Goal: Communication & Community: Share content

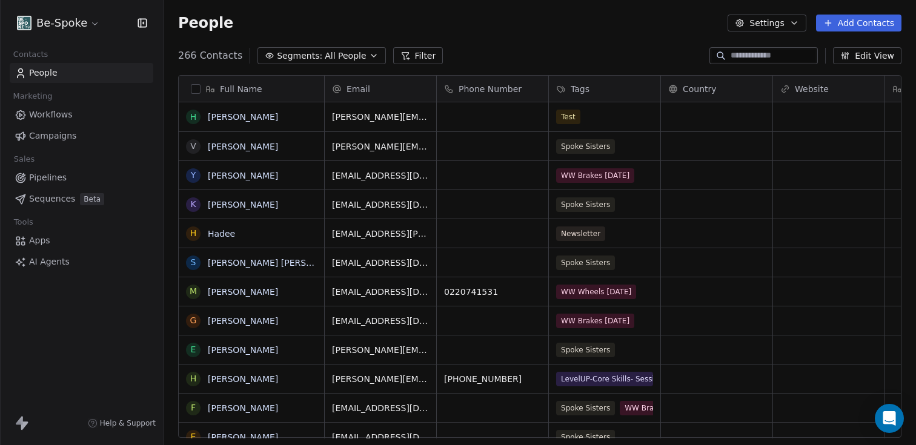
scroll to position [382, 744]
click at [401, 53] on icon at bounding box center [406, 56] width 10 height 10
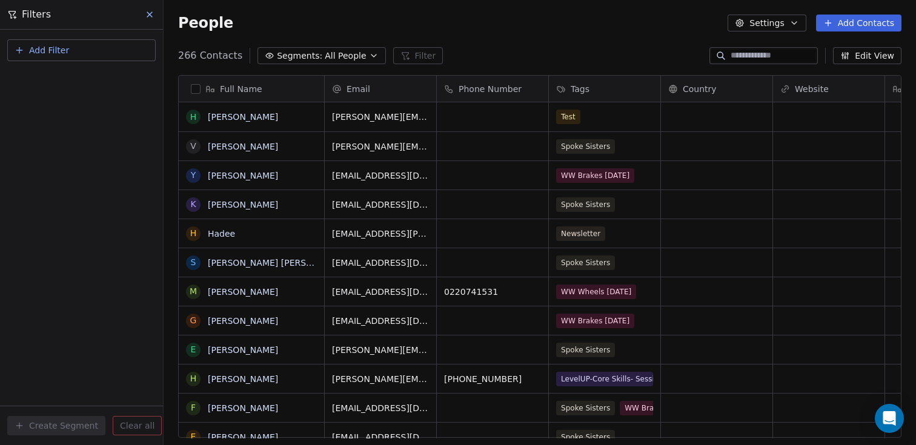
click at [45, 56] on span "Add Filter" at bounding box center [49, 50] width 40 height 13
click at [48, 67] on div "Contact properties Contact activity" at bounding box center [81, 88] width 147 height 48
click at [48, 72] on div "Contact properties" at bounding box center [82, 78] width 138 height 19
type input "***"
click at [41, 125] on div "Tags" at bounding box center [81, 122] width 123 height 12
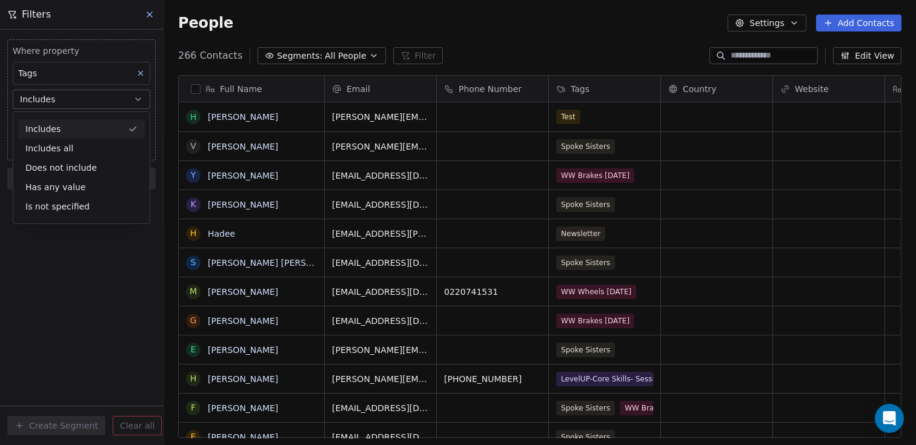
click at [55, 123] on div "Includes" at bounding box center [81, 128] width 127 height 19
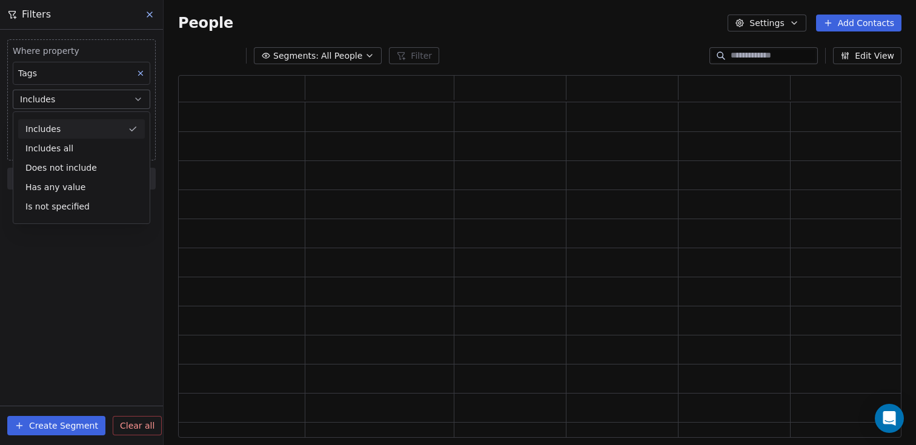
scroll to position [353, 715]
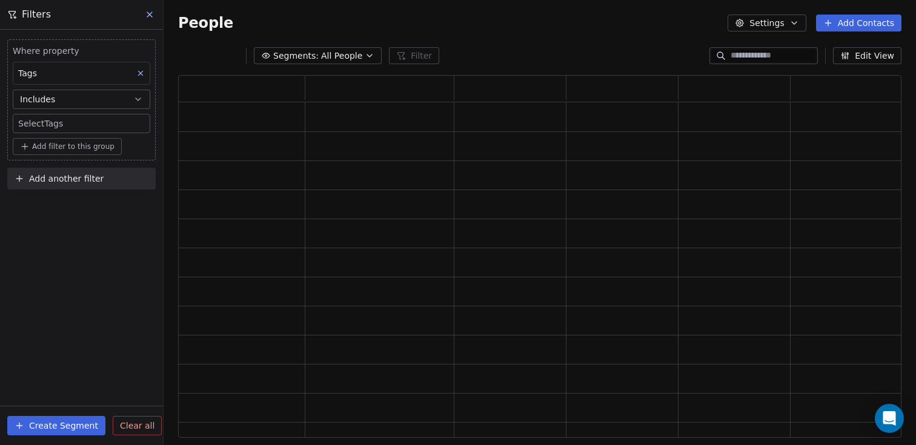
click at [58, 130] on body "Be-Spoke Contacts People Marketing Workflows Campaigns Sales Pipelines Sequence…" at bounding box center [458, 222] width 916 height 445
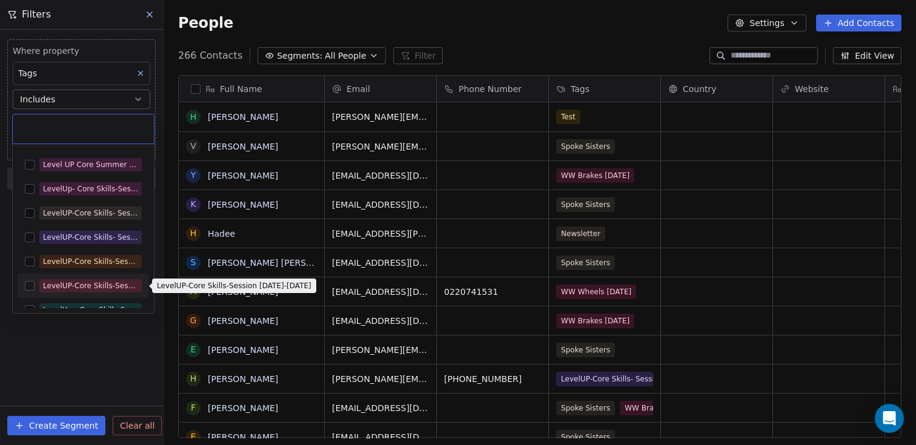
scroll to position [206, 0]
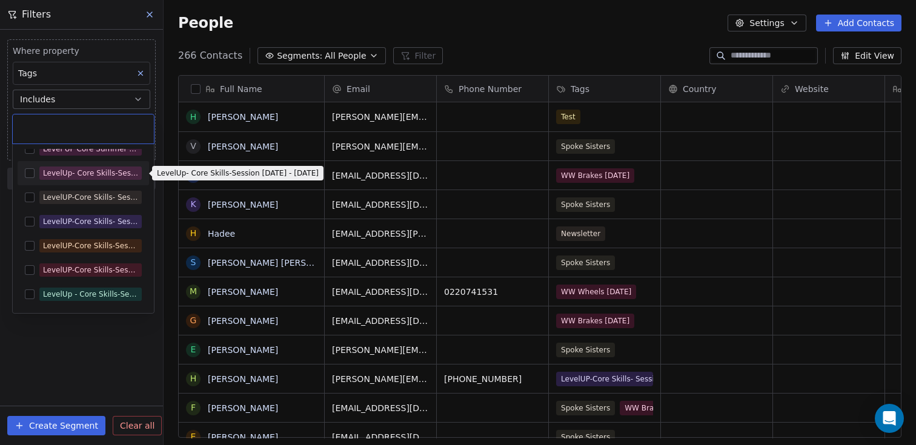
click at [97, 173] on div "LevelUp- Core Skills-Session [DATE] - [DATE]" at bounding box center [90, 173] width 95 height 11
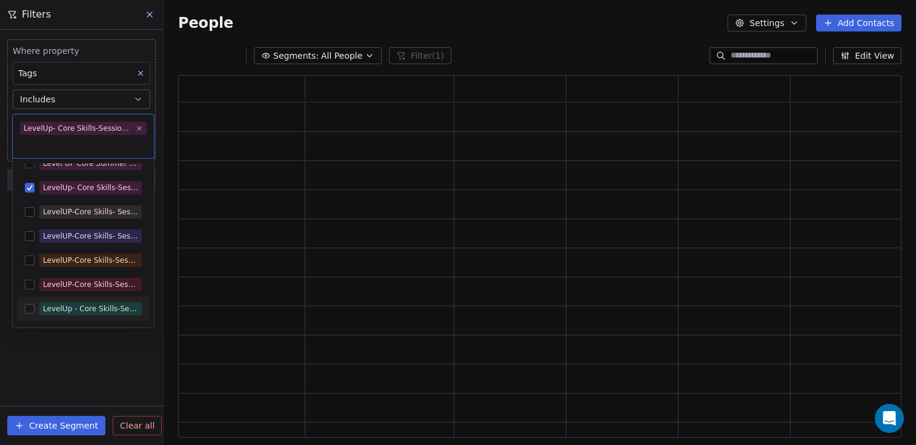
click at [78, 378] on html "Be-Spoke Contacts People Marketing Workflows Campaigns Sales Pipelines Sequence…" at bounding box center [458, 222] width 916 height 445
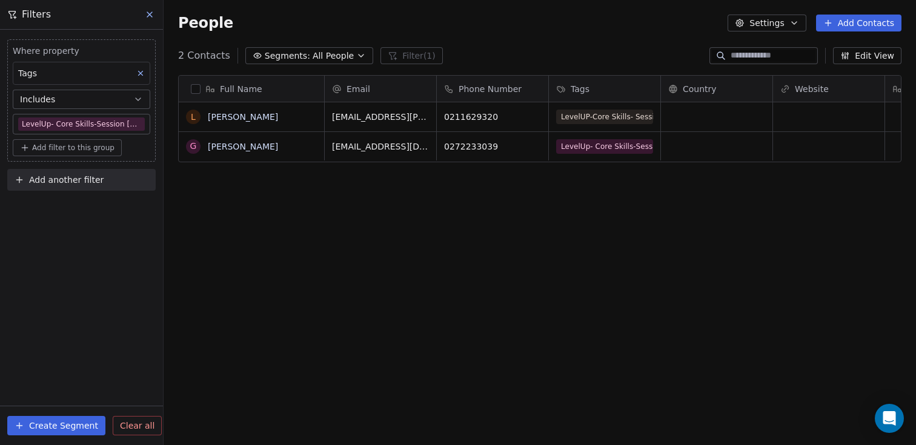
scroll to position [382, 744]
click at [151, 15] on icon at bounding box center [150, 15] width 10 height 10
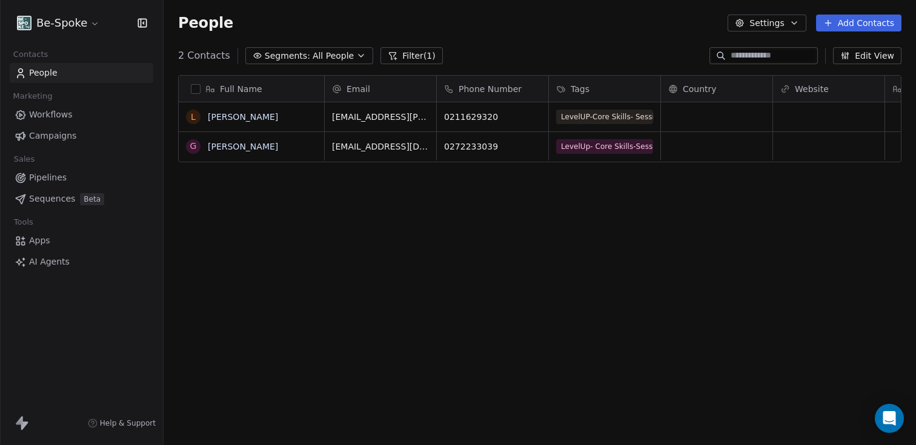
click at [256, 270] on div "Full Name L [PERSON_NAME] G [PERSON_NAME] Email Phone Number Tags Country Websi…" at bounding box center [540, 261] width 753 height 392
click at [398, 56] on button "Filter (1)" at bounding box center [412, 55] width 62 height 17
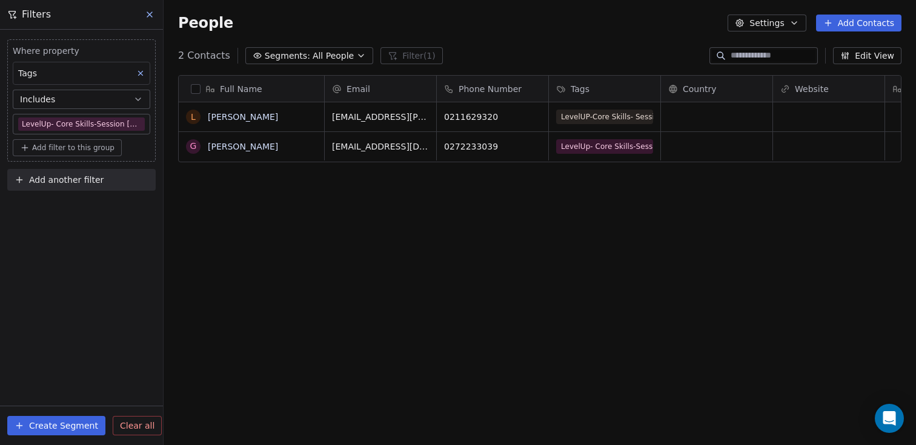
click at [121, 431] on span "Clear all" at bounding box center [137, 426] width 35 height 13
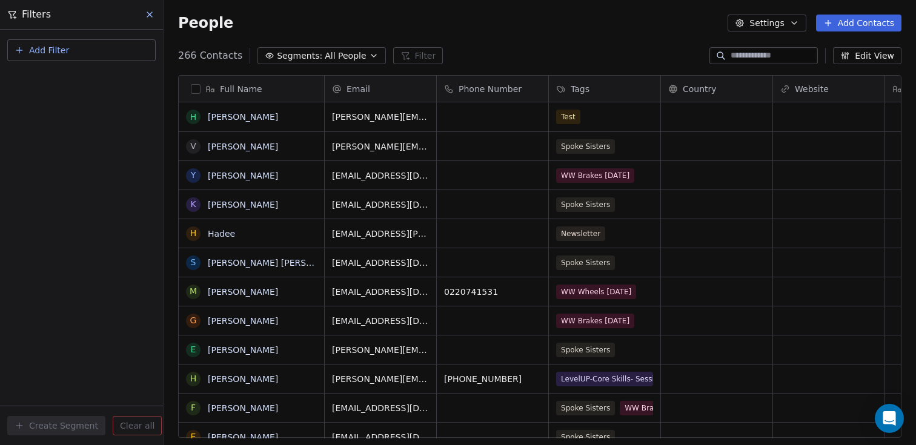
click at [746, 58] on input at bounding box center [773, 56] width 85 height 12
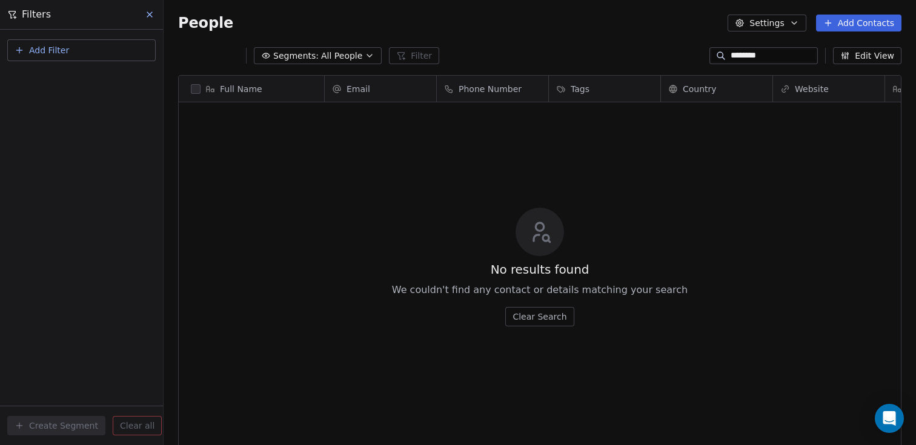
click at [739, 56] on input "********" at bounding box center [773, 56] width 85 height 12
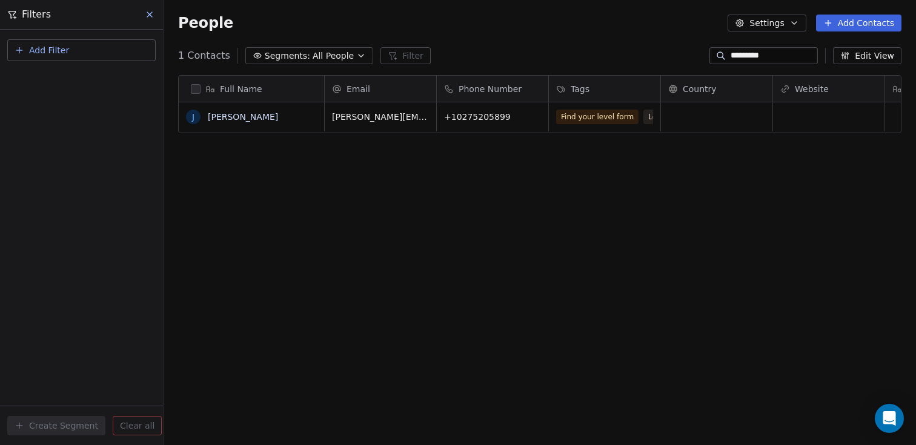
type input "*********"
click at [458, 117] on span "+10275205899" at bounding box center [482, 117] width 74 height 12
click at [232, 120] on link "[PERSON_NAME]" at bounding box center [243, 117] width 70 height 10
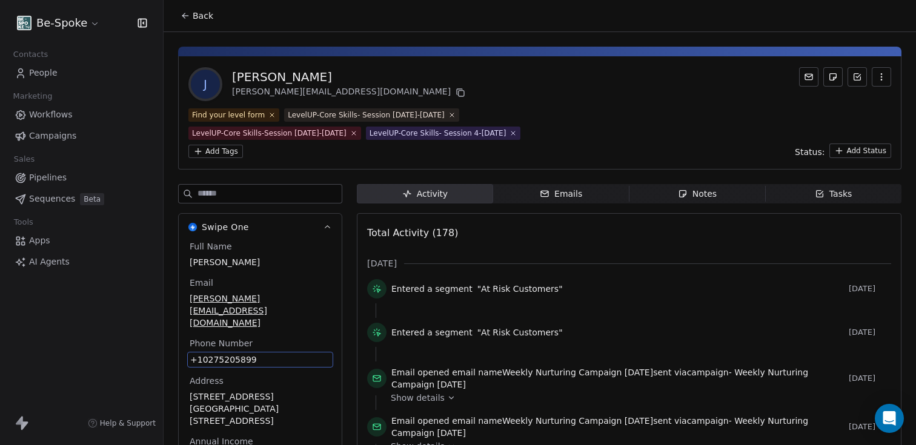
scroll to position [113, 0]
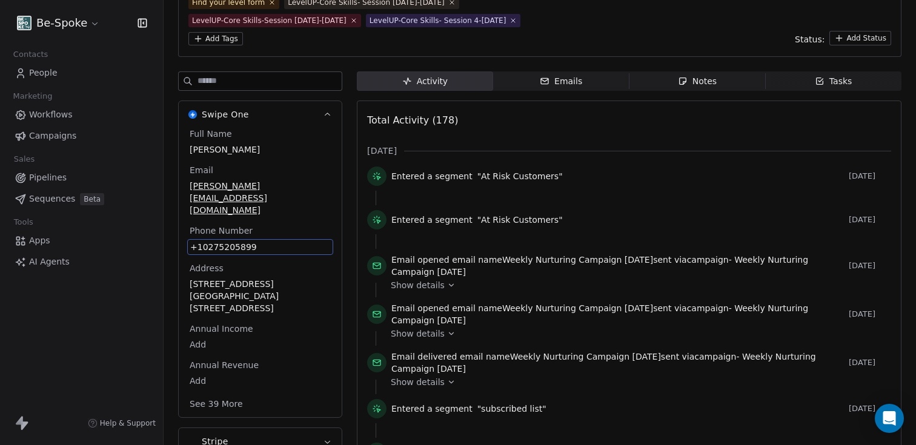
click at [205, 335] on div "Full Name [PERSON_NAME] Email [PERSON_NAME][EMAIL_ADDRESS][DOMAIN_NAME] Phone N…" at bounding box center [260, 270] width 146 height 285
click at [205, 241] on span "+10275205899" at bounding box center [260, 247] width 140 height 12
click at [205, 230] on input "**********" at bounding box center [255, 230] width 131 height 24
type input "**********"
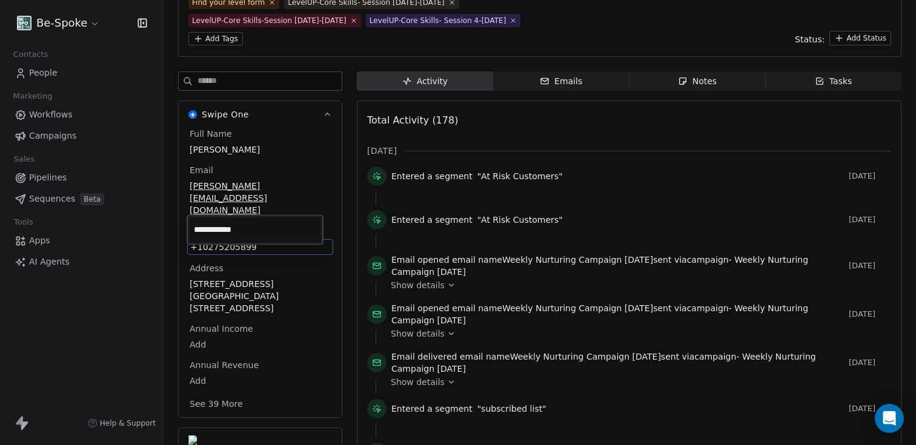
click at [352, 153] on html "Be-Spoke Contacts People Marketing Workflows Campaigns Sales Pipelines Sequence…" at bounding box center [458, 222] width 916 height 445
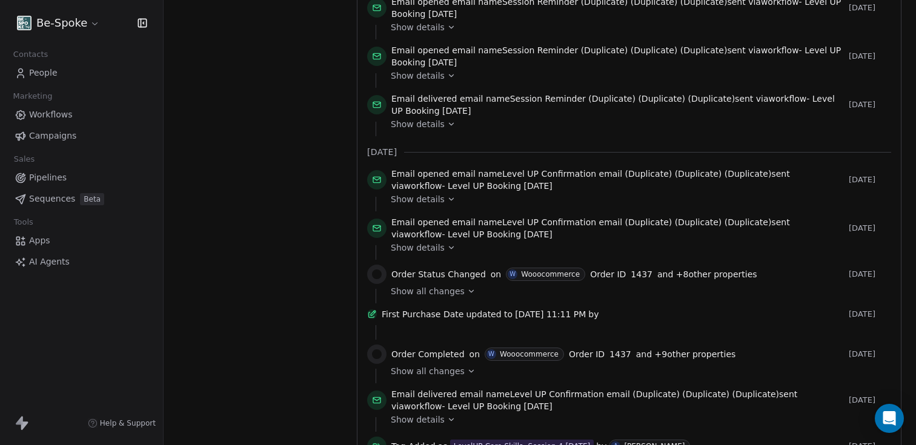
scroll to position [1214, 0]
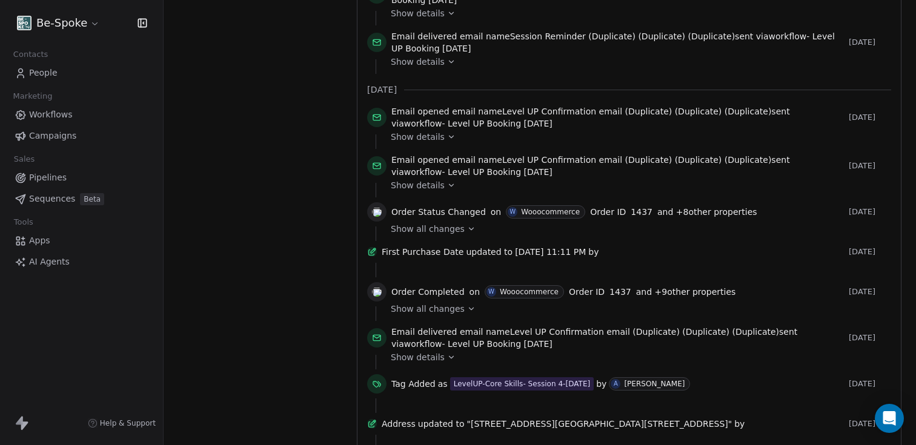
click at [440, 315] on span "Show all changes" at bounding box center [428, 309] width 74 height 12
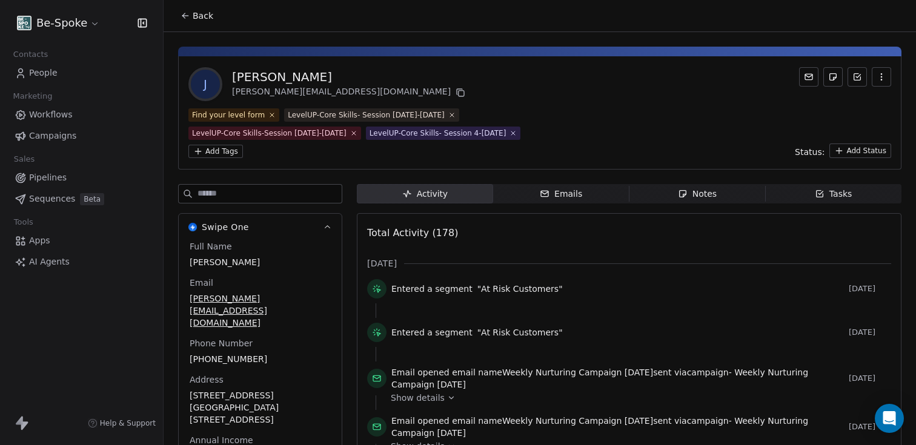
click at [549, 200] on span "Emails Emails" at bounding box center [561, 193] width 136 height 19
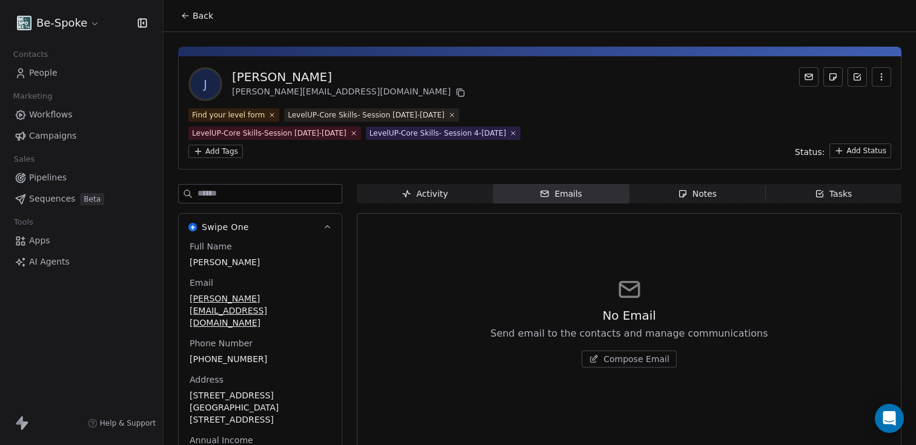
click at [615, 364] on span "Compose Email" at bounding box center [637, 359] width 66 height 12
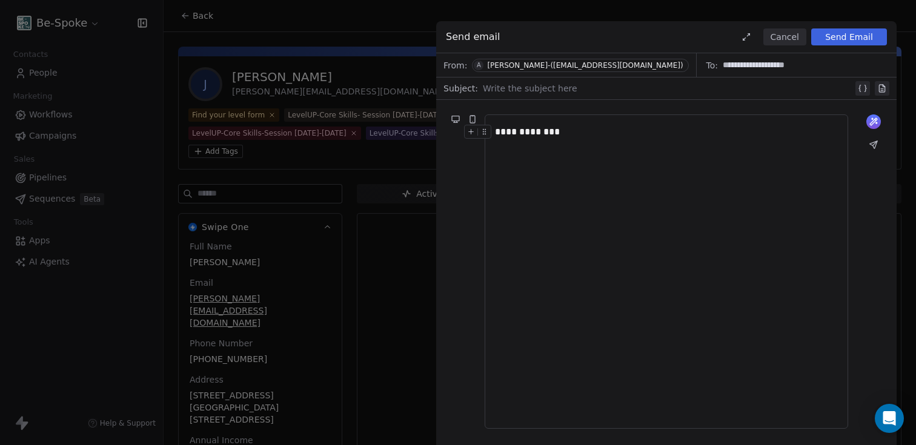
click at [518, 88] on div at bounding box center [668, 88] width 370 height 15
drag, startPoint x: 489, startPoint y: 88, endPoint x: 518, endPoint y: 92, distance: 29.3
click at [489, 88] on div "**********" at bounding box center [669, 88] width 373 height 15
click at [566, 147] on div "**********" at bounding box center [666, 272] width 343 height 294
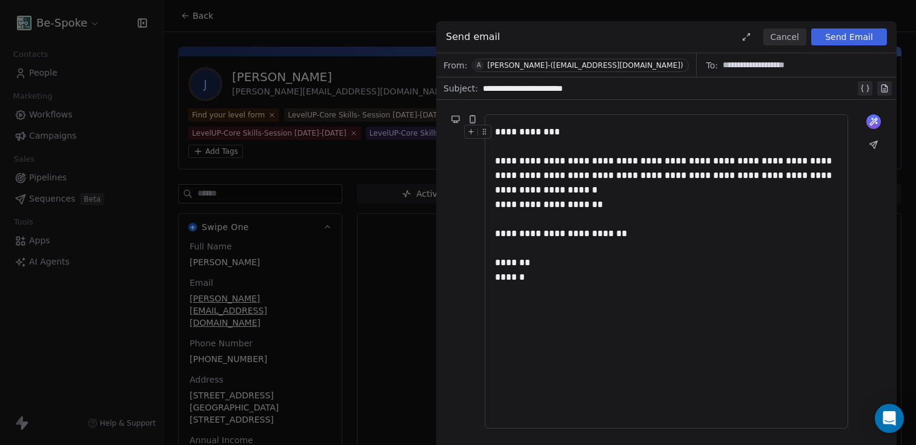
click at [580, 193] on div "**********" at bounding box center [666, 197] width 343 height 145
click at [846, 39] on button "Send Email" at bounding box center [850, 36] width 76 height 17
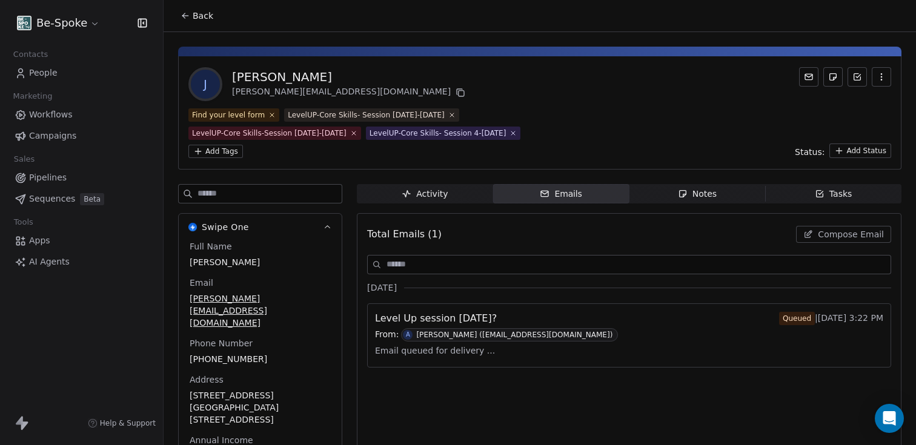
click at [34, 70] on span "People" at bounding box center [43, 73] width 28 height 13
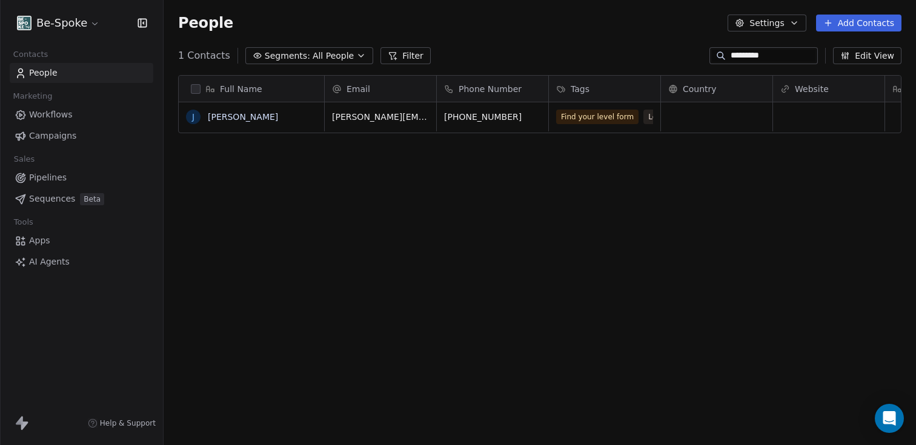
scroll to position [382, 744]
click at [240, 118] on link "[PERSON_NAME]" at bounding box center [243, 117] width 70 height 10
